Goal: Navigation & Orientation: Go to known website

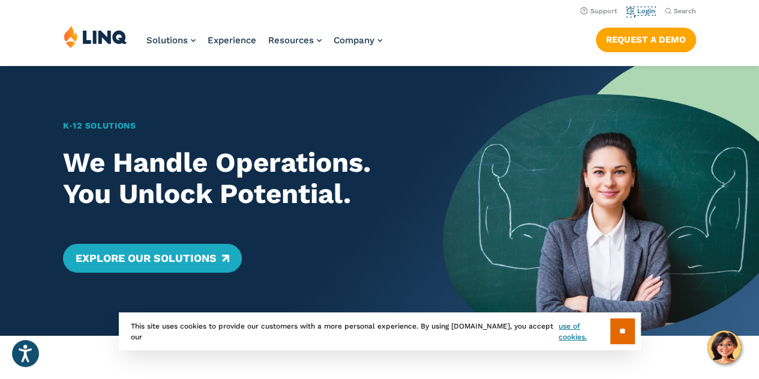
click at [645, 11] on link "Login" at bounding box center [641, 11] width 28 height 8
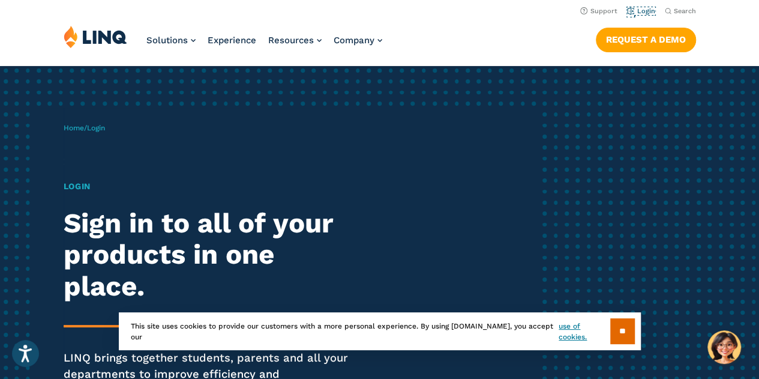
click at [645, 11] on link "Login" at bounding box center [641, 11] width 28 height 8
